Goal: Navigation & Orientation: Find specific page/section

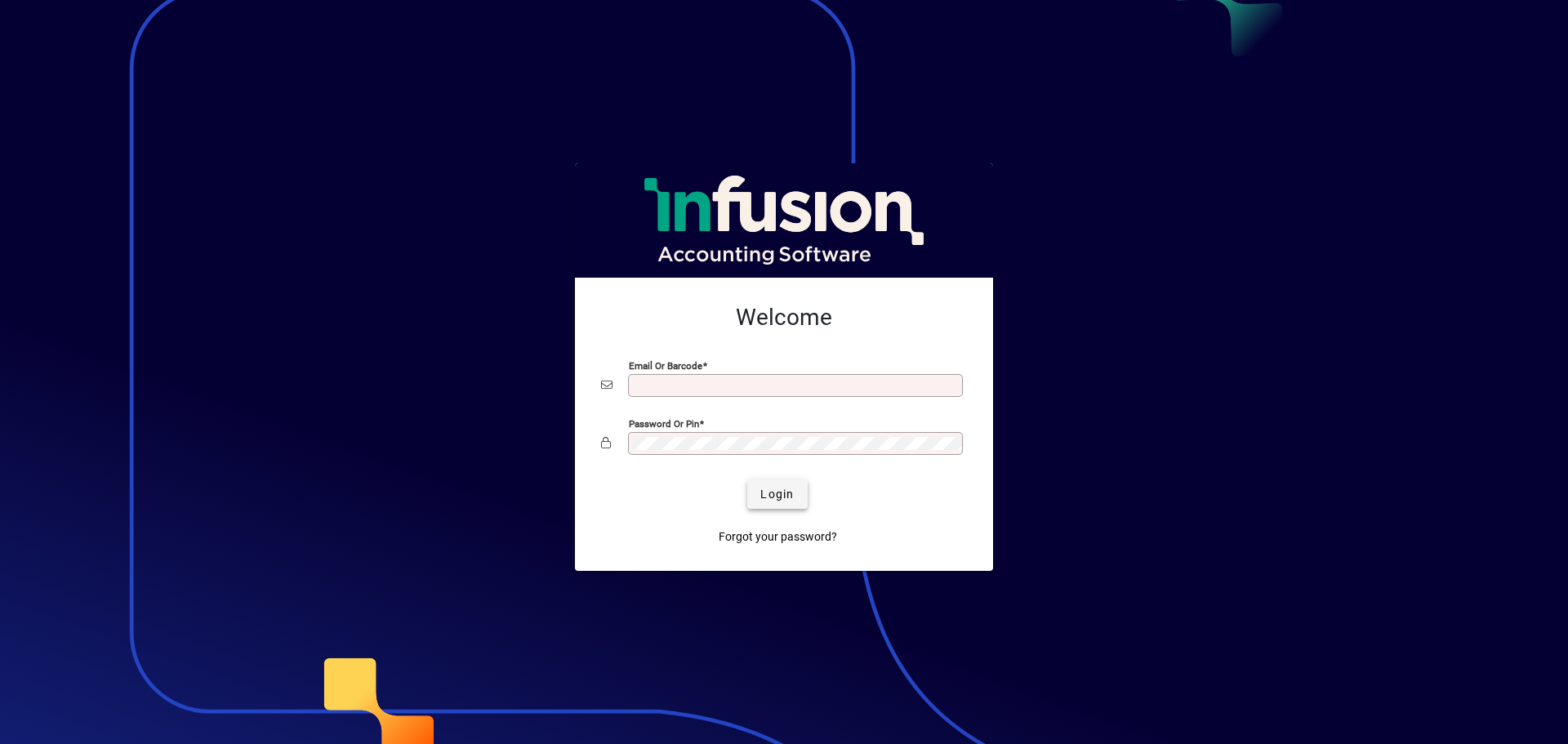
type input "**********"
click at [764, 484] on span "submit" at bounding box center [777, 494] width 59 height 39
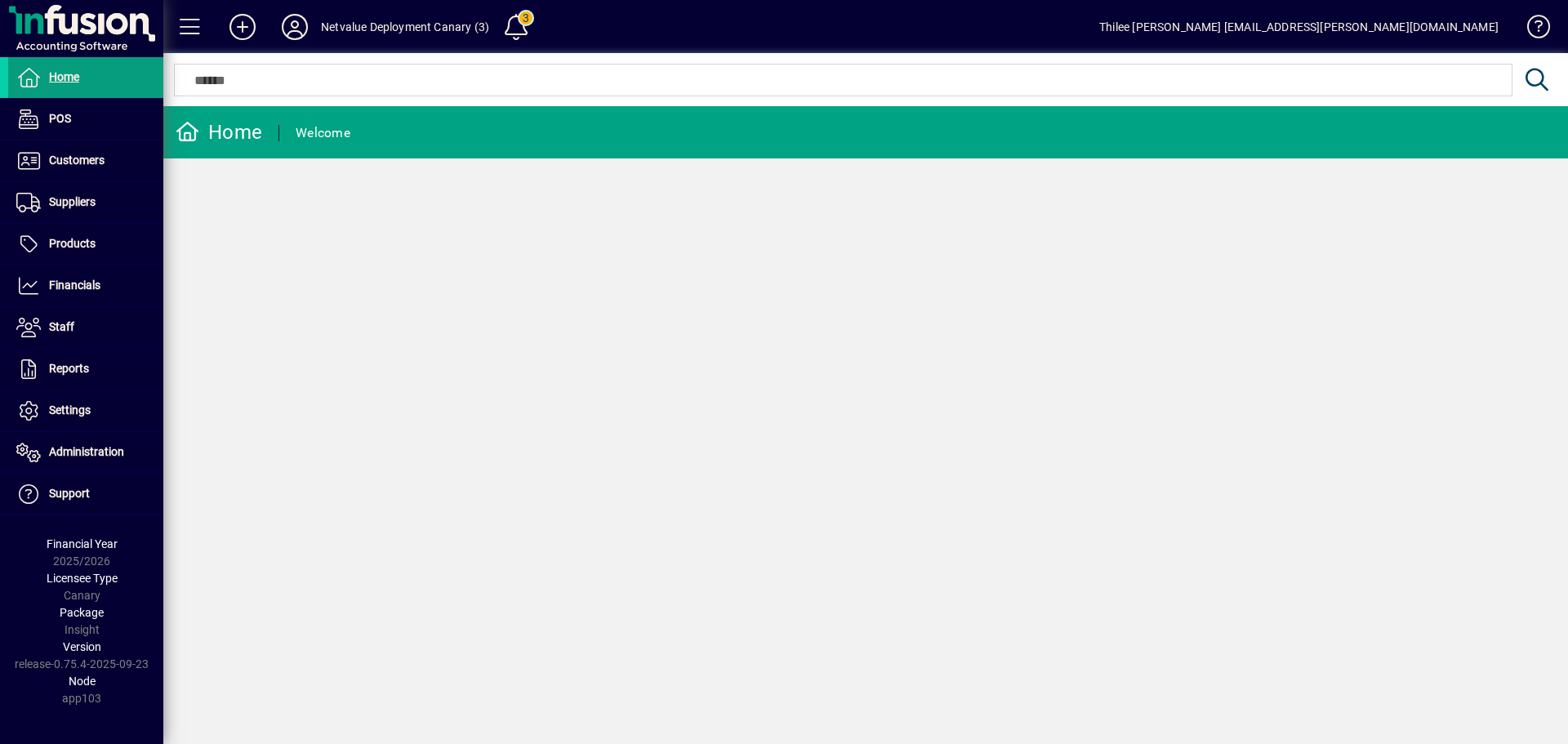
click at [437, 34] on div "Netvalue Deployment Canary (3)" at bounding box center [405, 27] width 168 height 27
click at [443, 27] on div "Netvalue Deployment Canary (3)" at bounding box center [405, 27] width 168 height 27
click at [285, 30] on icon at bounding box center [295, 27] width 33 height 27
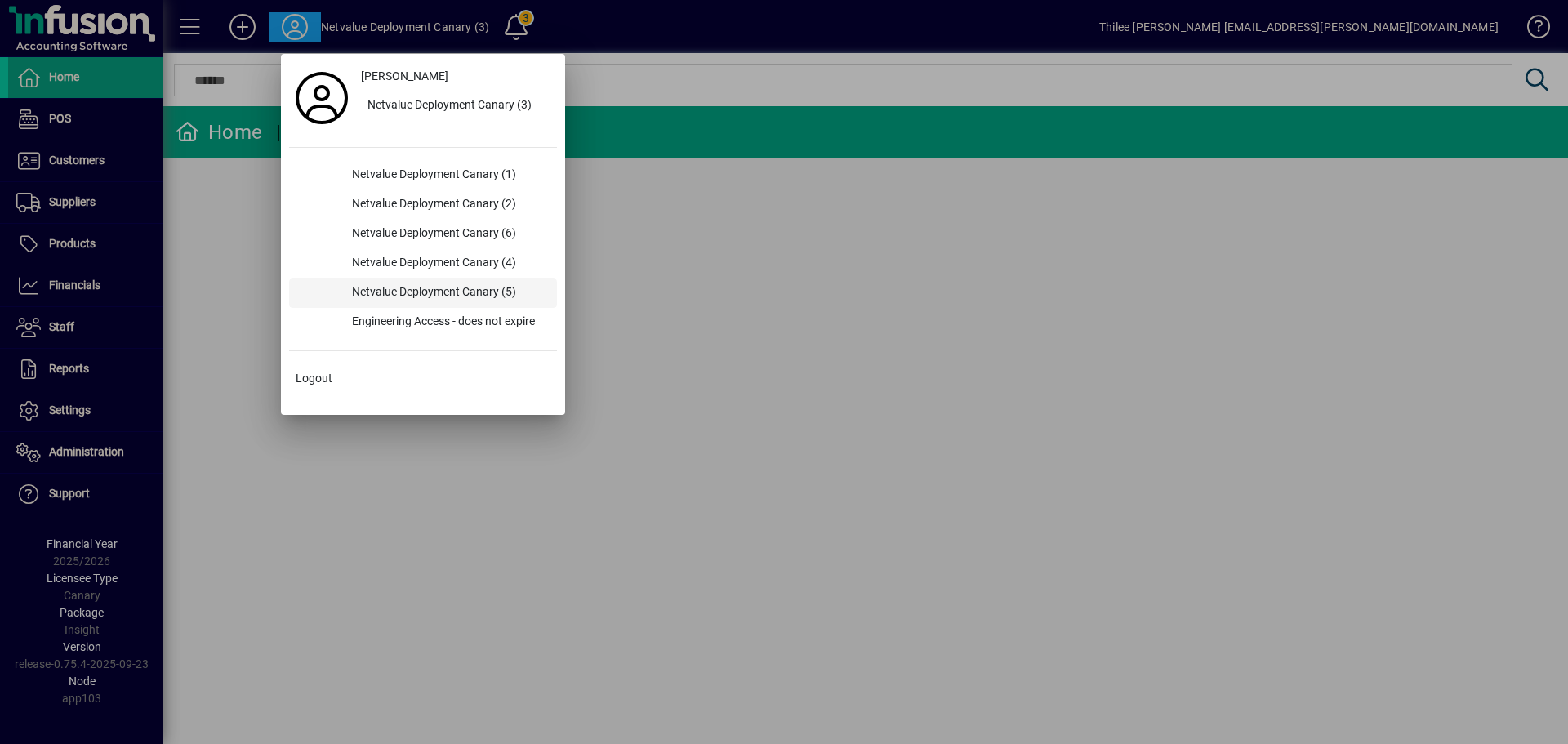
click at [456, 278] on div "Netvalue Deployment Canary (5)" at bounding box center [447, 293] width 218 height 29
